Goal: Check status: Check status

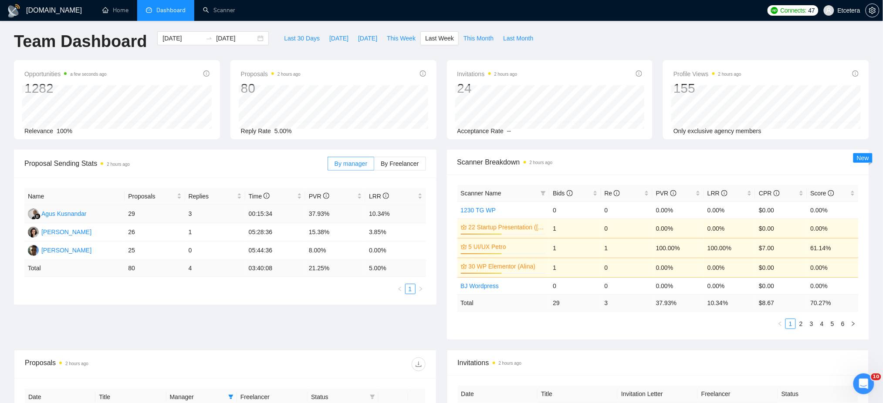
scroll to position [232, 0]
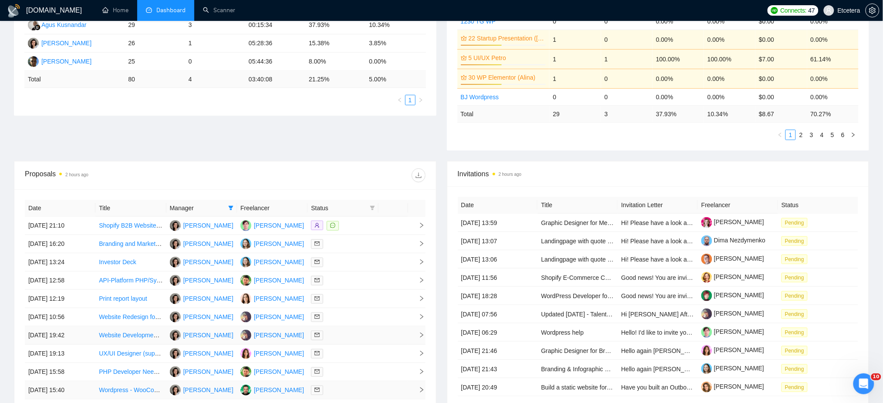
drag, startPoint x: 105, startPoint y: 352, endPoint x: 112, endPoint y: 347, distance: 8.7
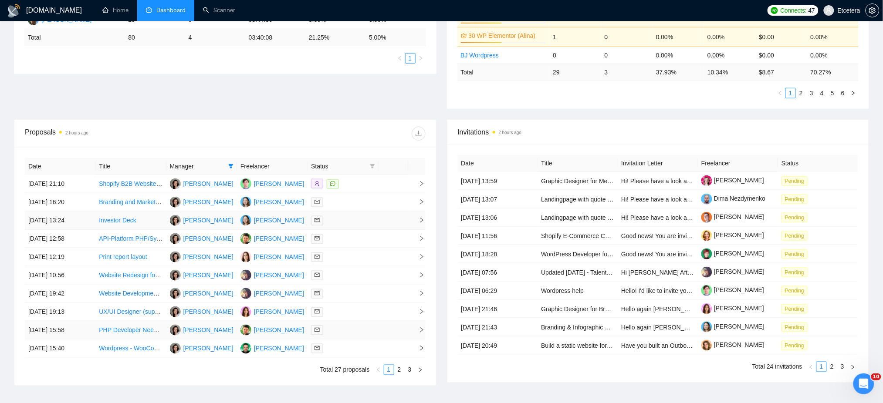
scroll to position [290, 0]
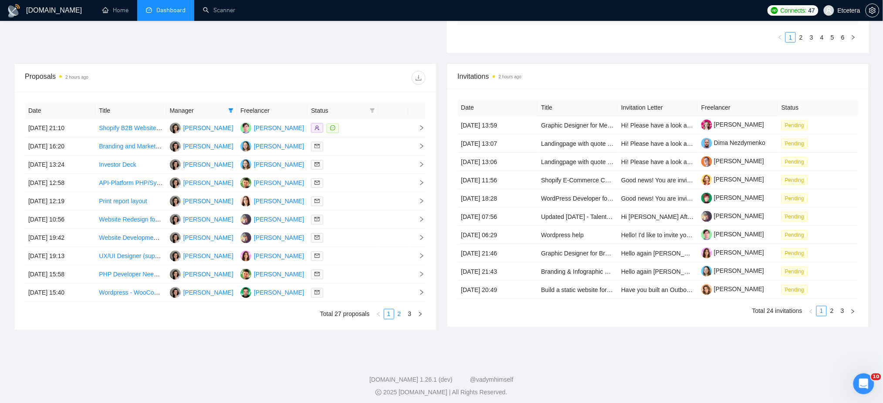
click at [399, 316] on link "2" at bounding box center [400, 315] width 10 height 10
click at [408, 314] on link "3" at bounding box center [410, 315] width 10 height 10
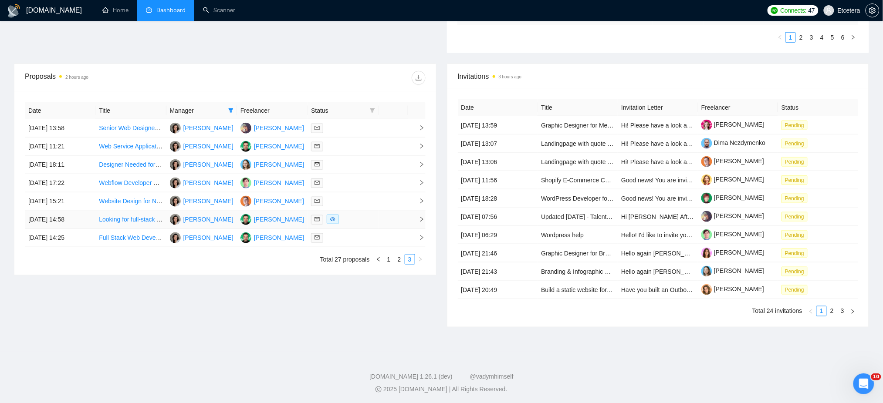
drag, startPoint x: 132, startPoint y: 216, endPoint x: 159, endPoint y: 220, distance: 27.3
click at [400, 261] on link "2" at bounding box center [400, 260] width 10 height 10
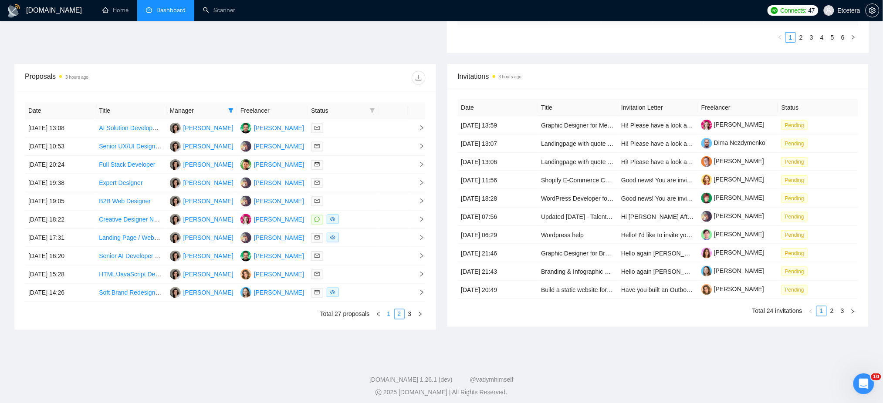
click at [389, 312] on link "1" at bounding box center [389, 315] width 10 height 10
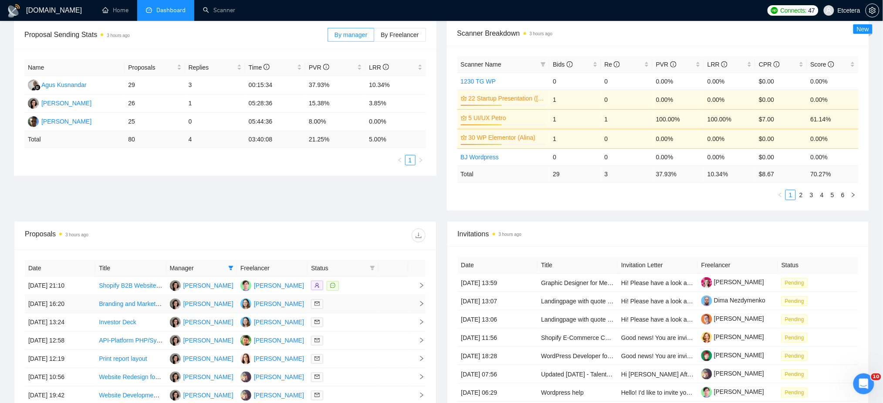
scroll to position [174, 0]
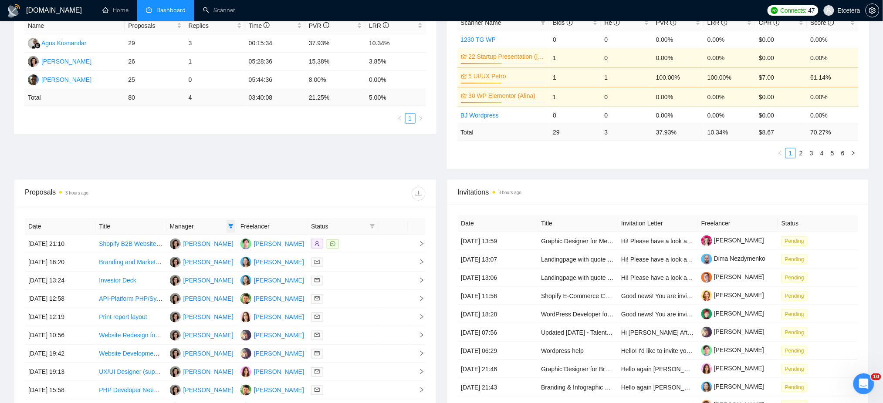
click at [229, 228] on icon "filter" at bounding box center [230, 226] width 5 height 5
click at [183, 240] on span "[PERSON_NAME]" at bounding box center [202, 243] width 50 height 7
checkbox input "false"
click at [190, 282] on span "Agus Kusnandar" at bounding box center [208, 285] width 45 height 7
checkbox input "true"
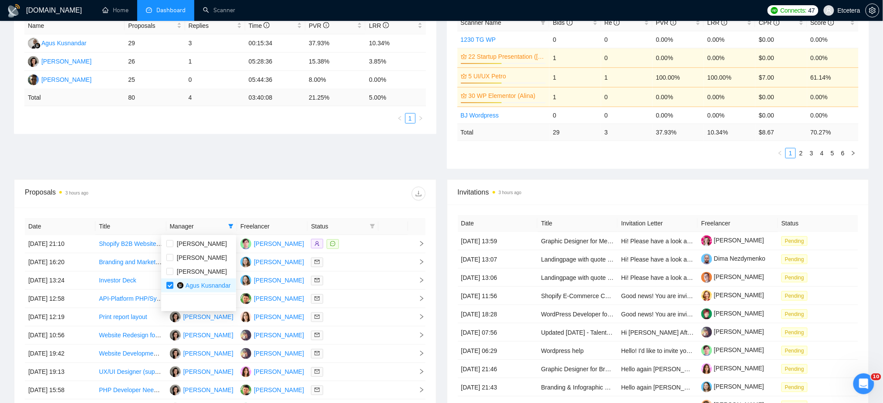
click at [252, 198] on div at bounding box center [325, 194] width 200 height 14
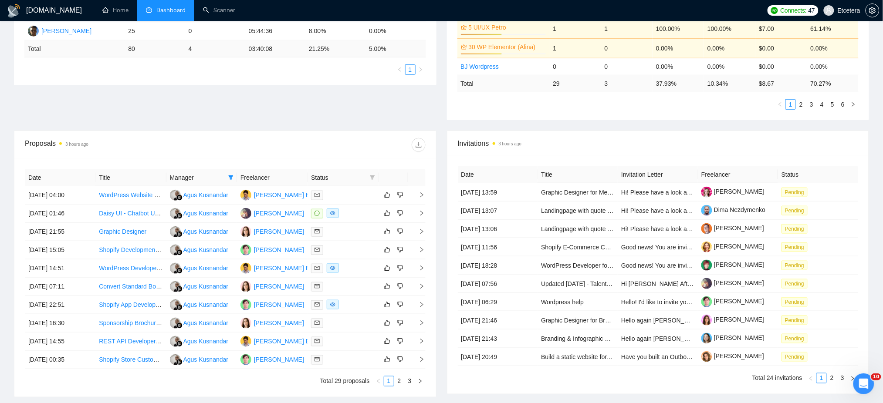
scroll to position [290, 0]
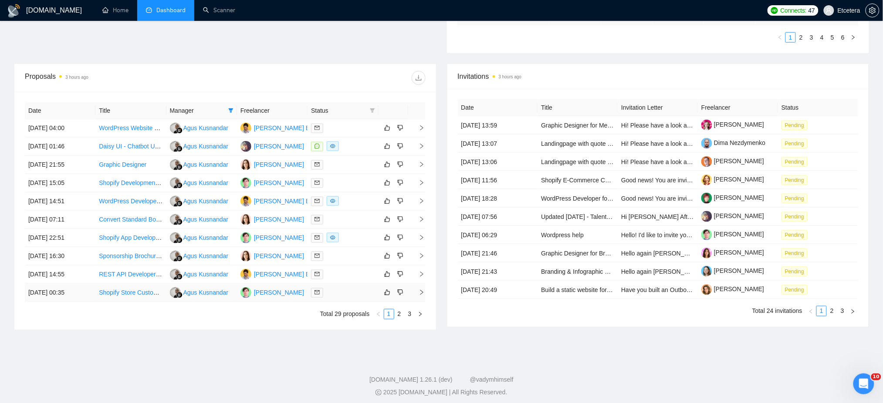
drag, startPoint x: 108, startPoint y: 295, endPoint x: 233, endPoint y: 308, distance: 125.3
click at [399, 316] on link "2" at bounding box center [400, 315] width 10 height 10
click at [410, 316] on link "3" at bounding box center [410, 315] width 10 height 10
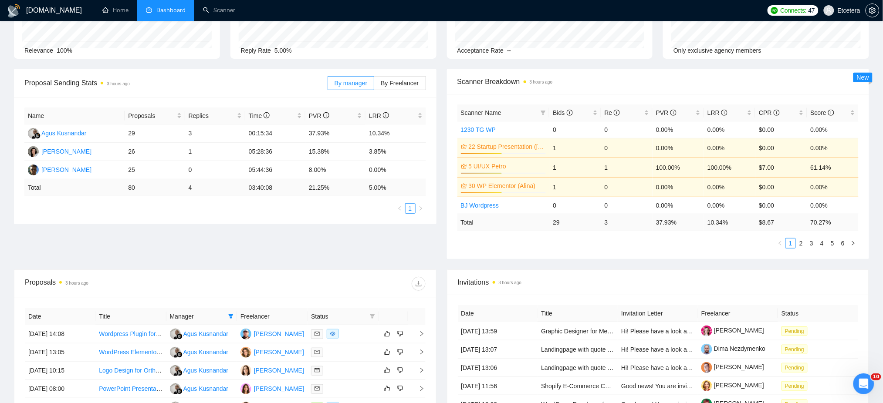
scroll to position [232, 0]
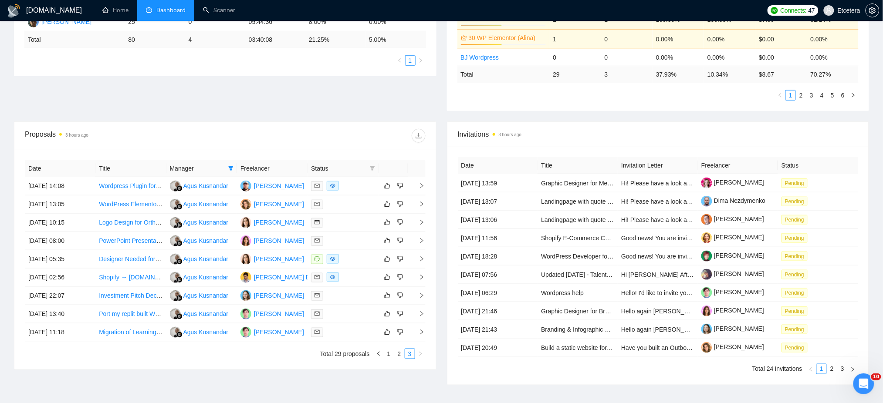
drag, startPoint x: 391, startPoint y: 354, endPoint x: 388, endPoint y: 361, distance: 7.8
click at [390, 354] on link "1" at bounding box center [389, 354] width 10 height 10
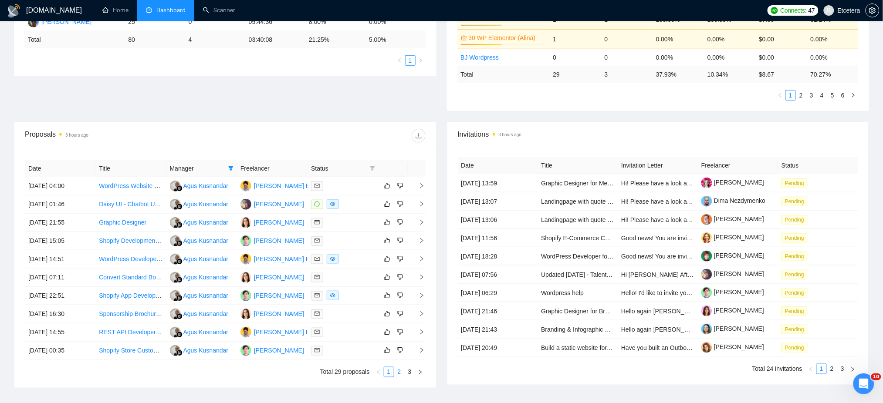
click at [400, 374] on link "2" at bounding box center [400, 373] width 10 height 10
click at [412, 370] on link "3" at bounding box center [410, 373] width 10 height 10
